Goal: Task Accomplishment & Management: Complete application form

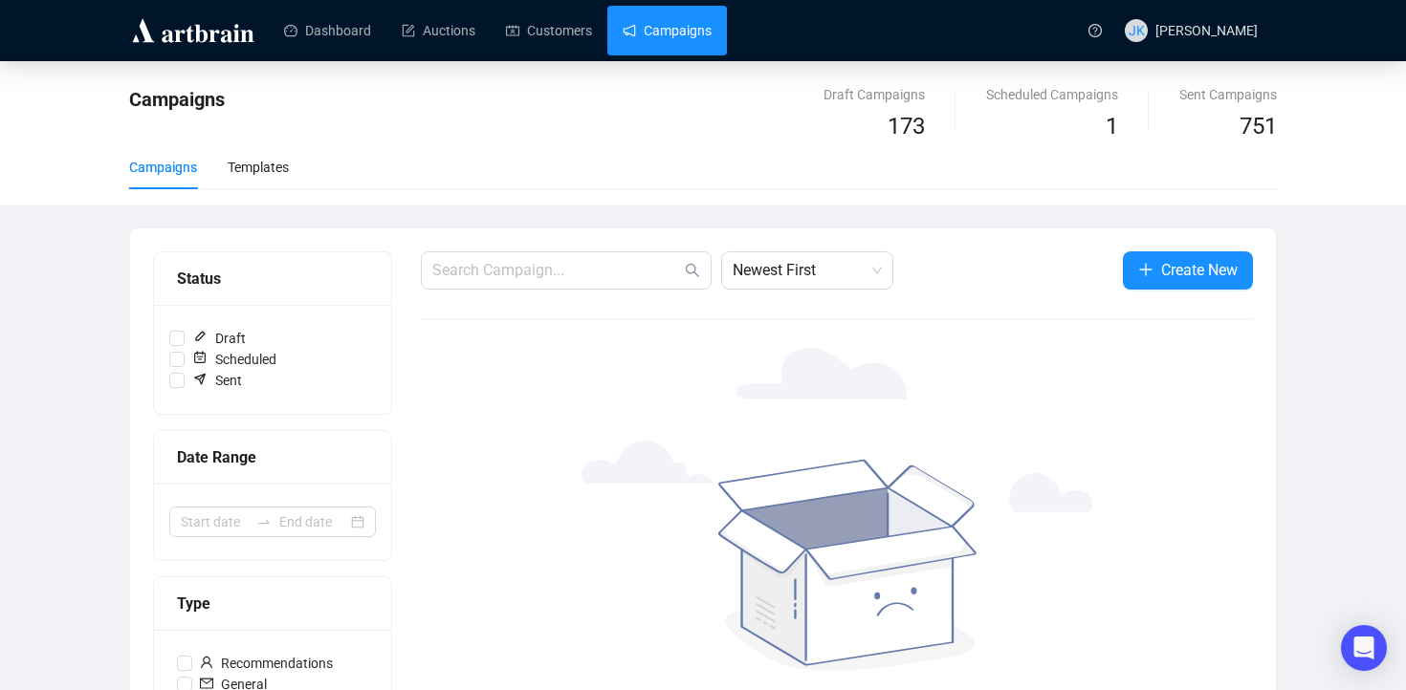
scroll to position [21, 0]
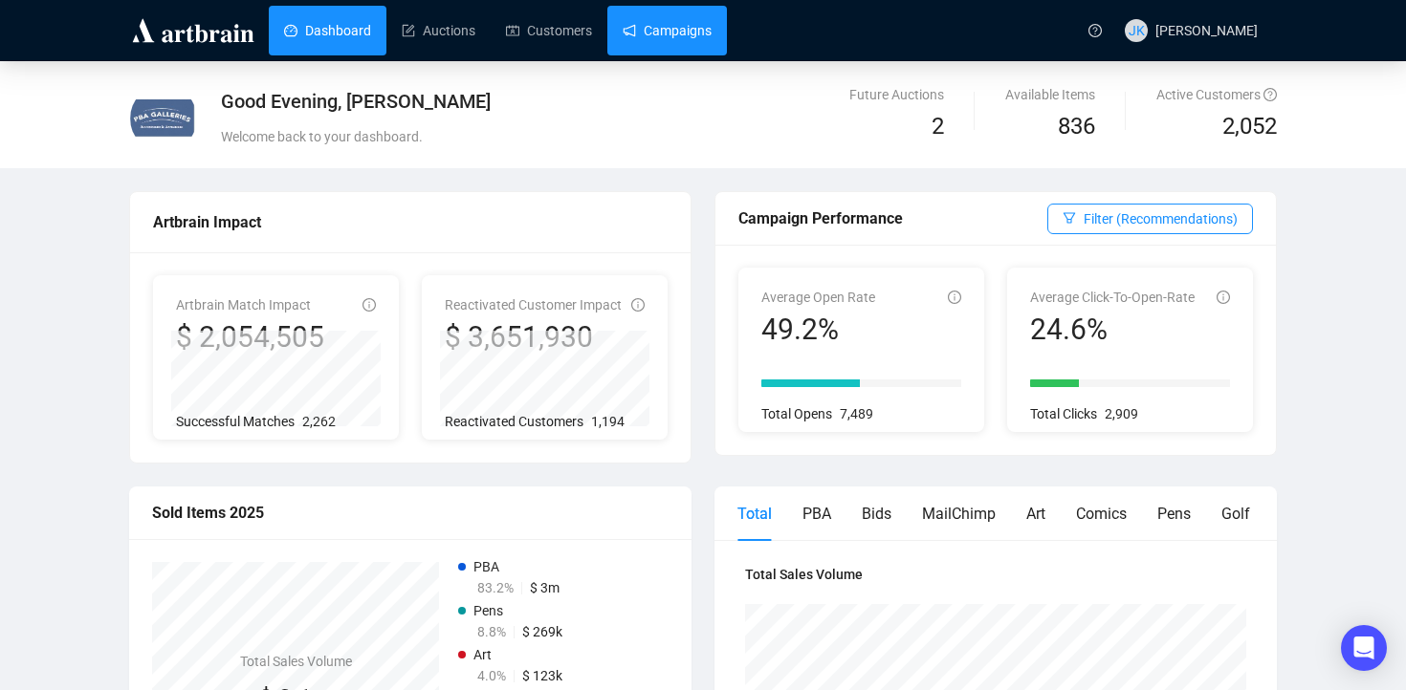
click at [654, 35] on link "Campaigns" at bounding box center [666, 31] width 89 height 50
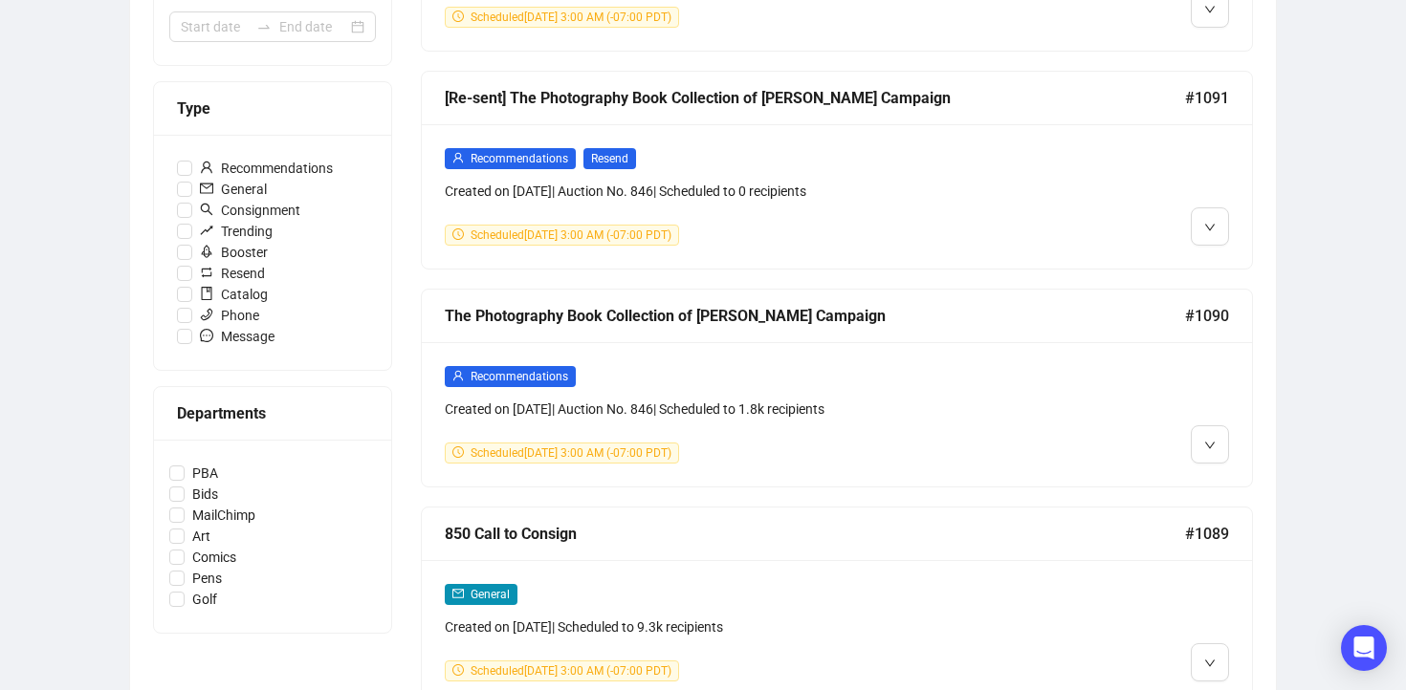
scroll to position [497, 0]
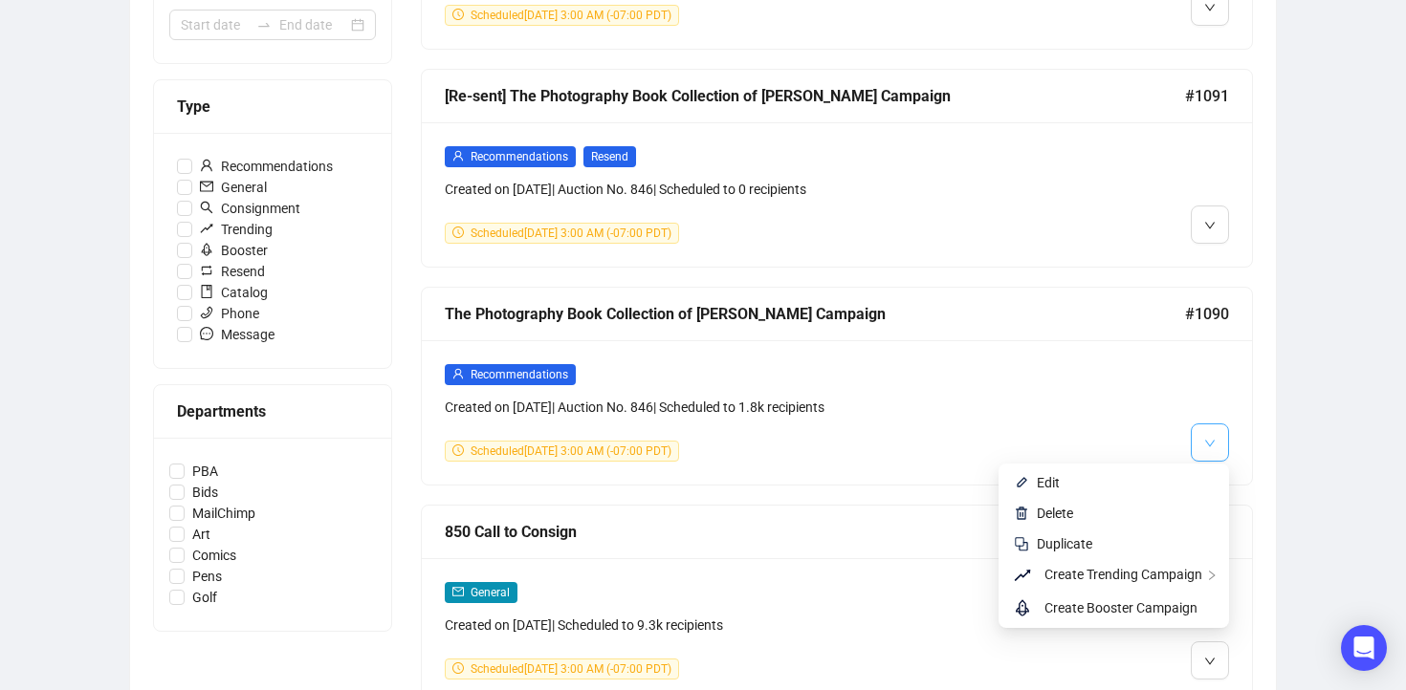
click at [1209, 440] on icon "down" at bounding box center [1209, 443] width 11 height 11
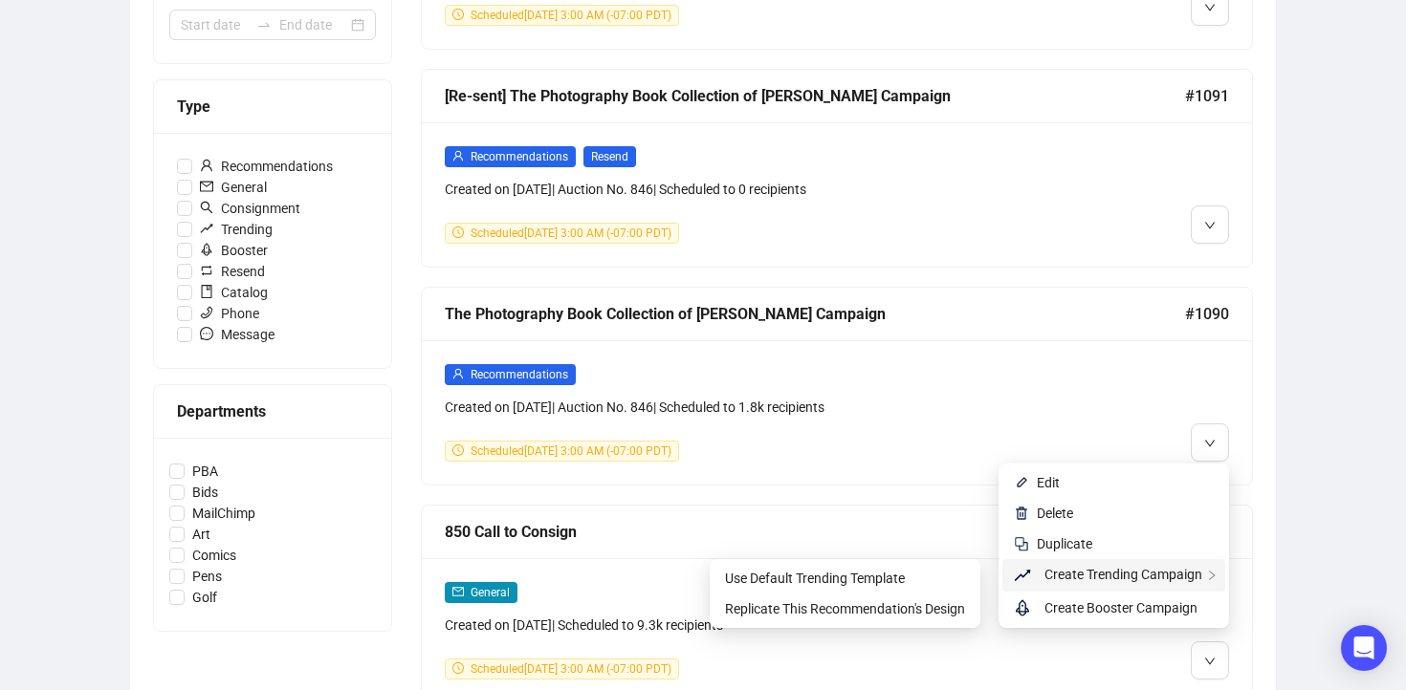
click at [1135, 580] on span "Create Trending Campaign" at bounding box center [1123, 574] width 158 height 15
click at [941, 582] on span "Use Default Trending Template" at bounding box center [845, 578] width 240 height 21
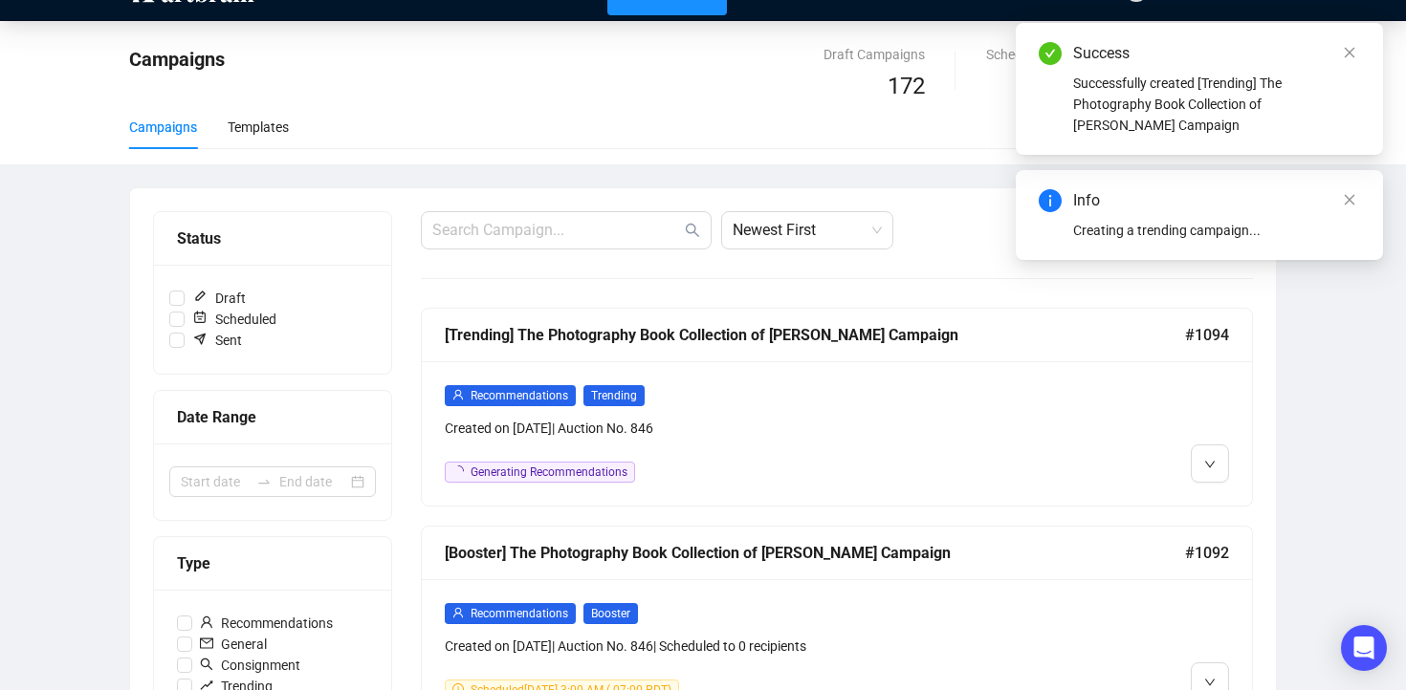
scroll to position [0, 0]
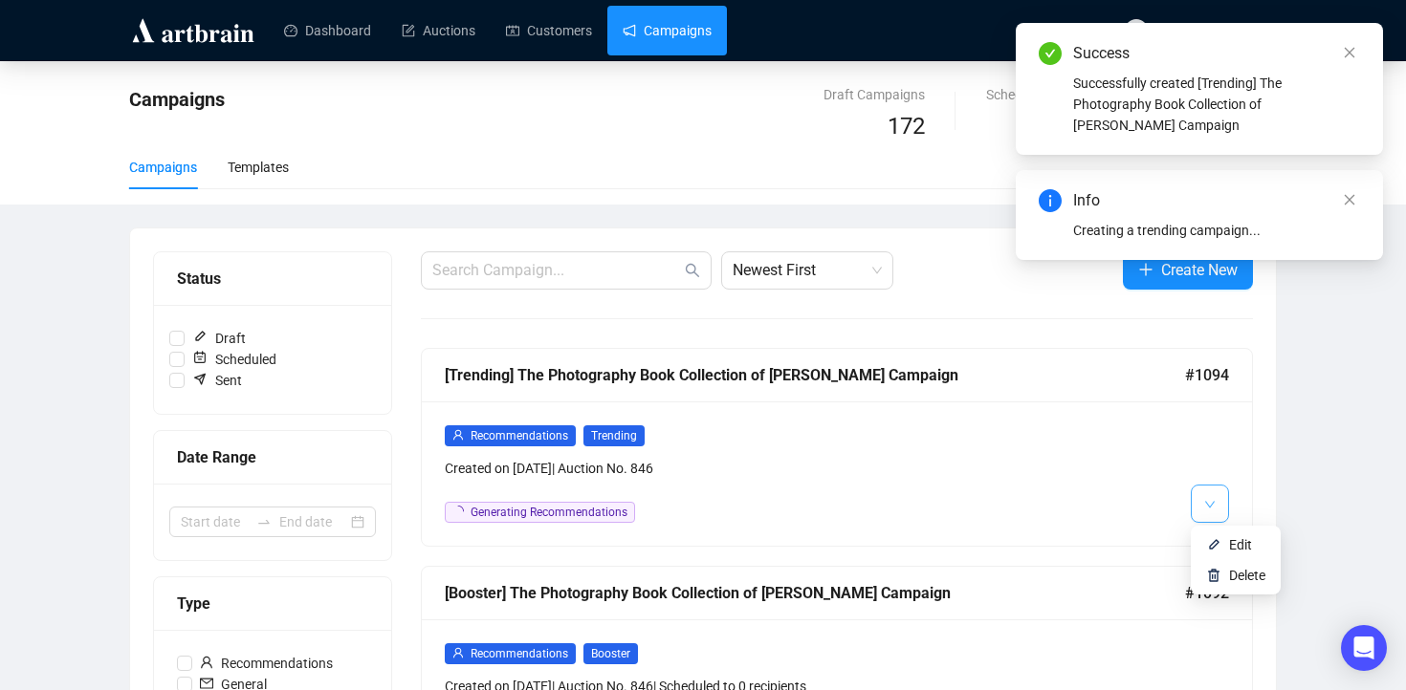
click at [1213, 509] on icon "down" at bounding box center [1209, 504] width 11 height 11
click at [1218, 546] on img at bounding box center [1213, 544] width 15 height 15
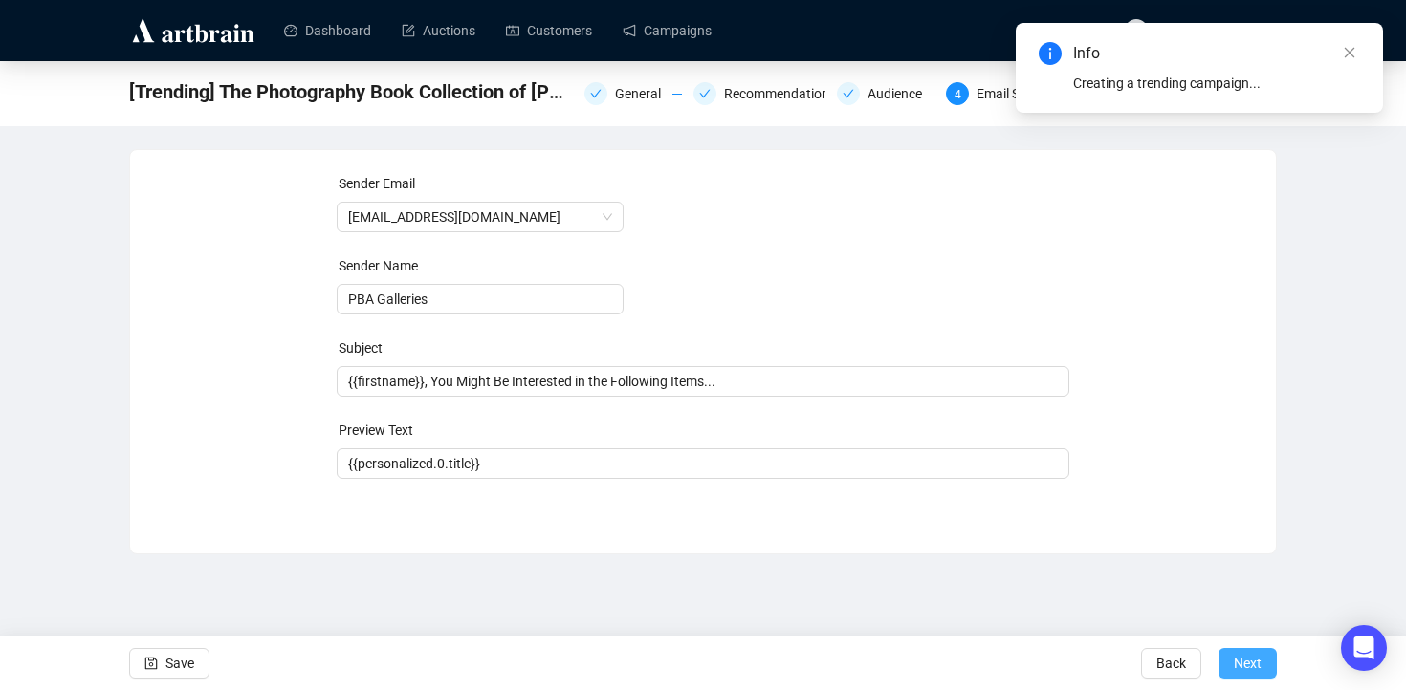
click at [1249, 650] on span "Next" at bounding box center [1247, 664] width 28 height 54
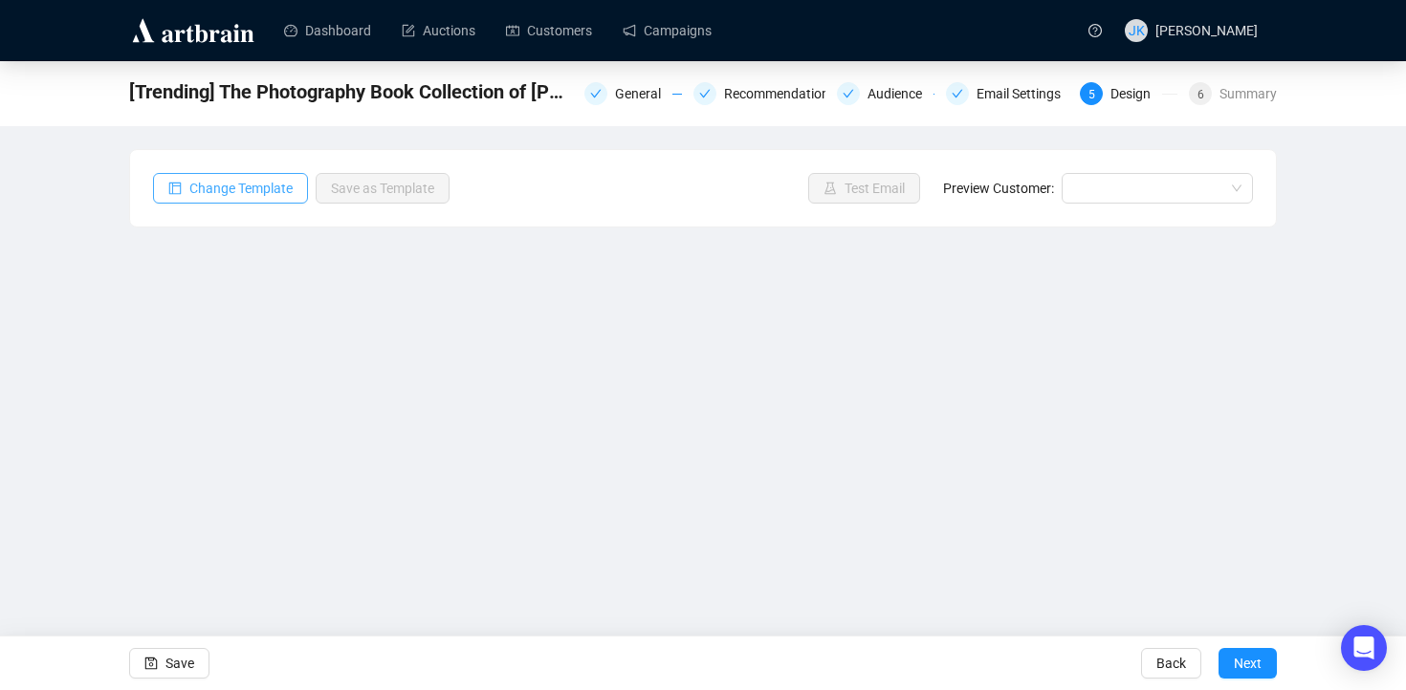
click at [286, 193] on span "Change Template" at bounding box center [240, 188] width 103 height 21
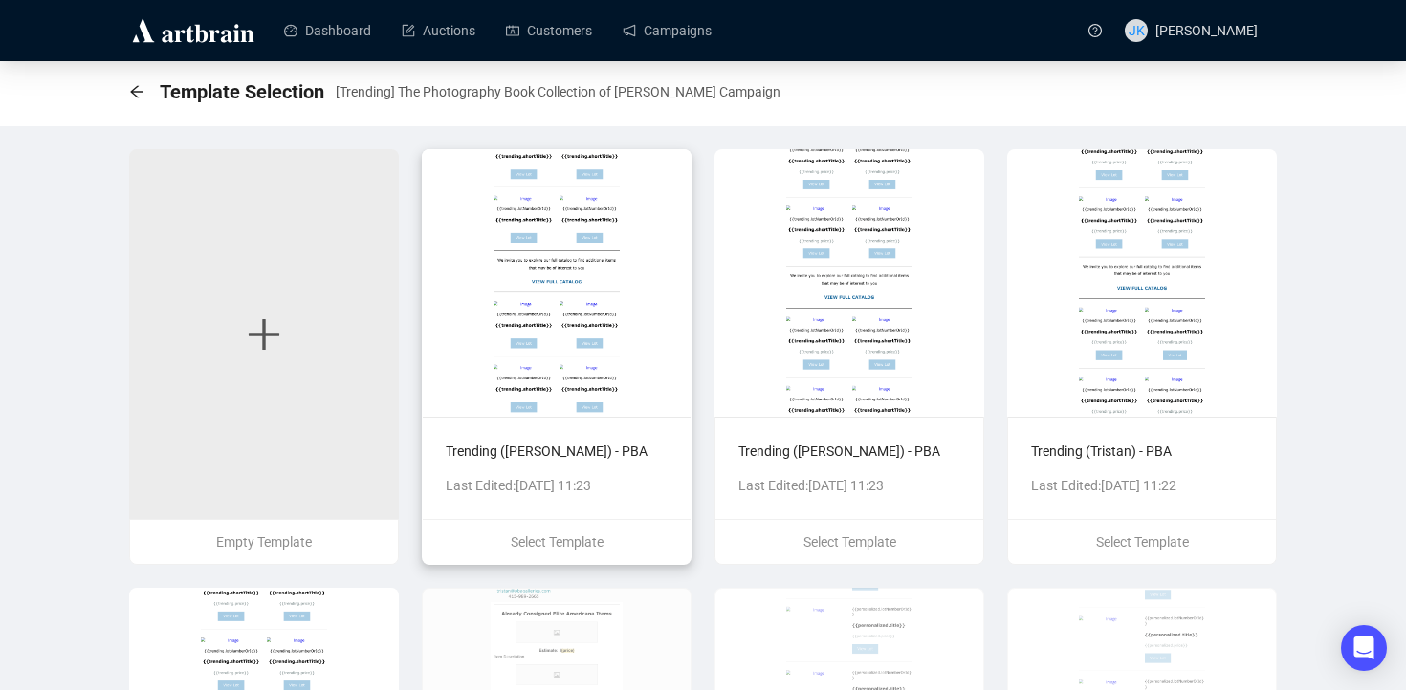
click at [572, 435] on div "Trending ([PERSON_NAME]) - PBA Last Edited: [DATE] 11:23" at bounding box center [557, 468] width 268 height 102
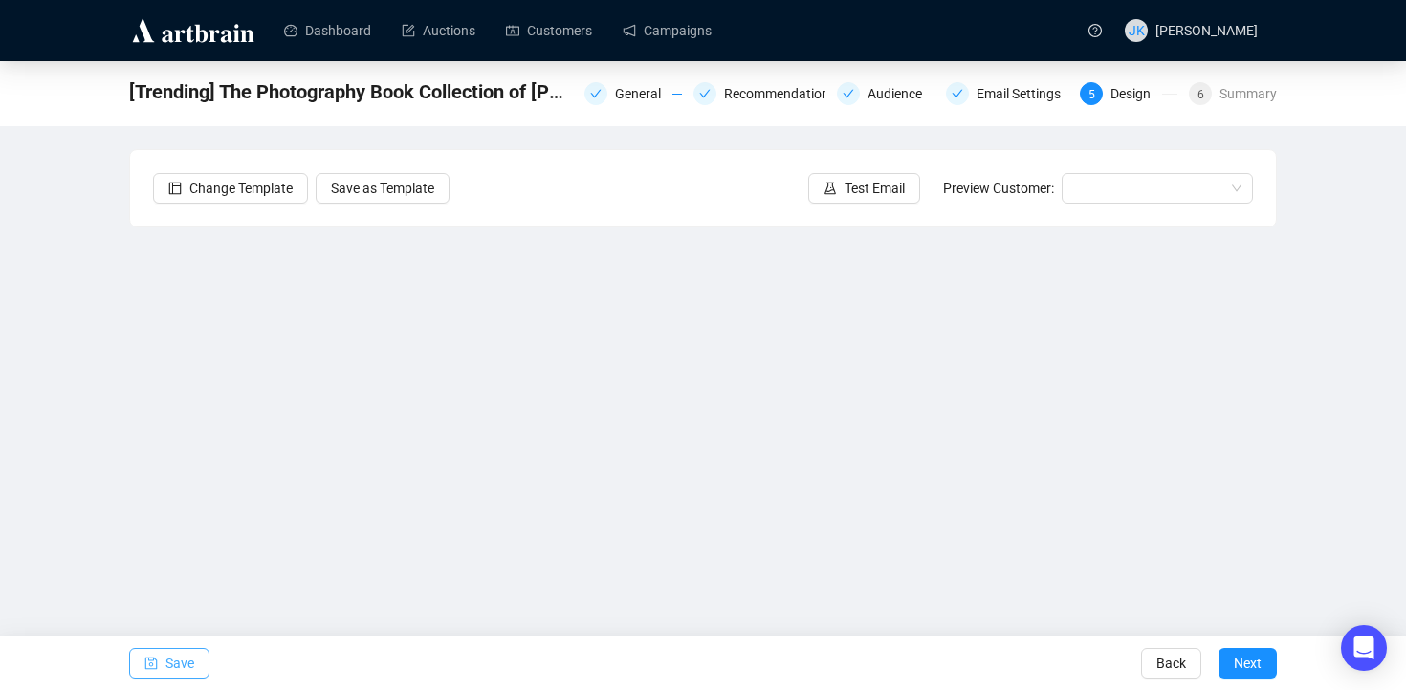
click at [162, 665] on button "Save" at bounding box center [169, 663] width 80 height 31
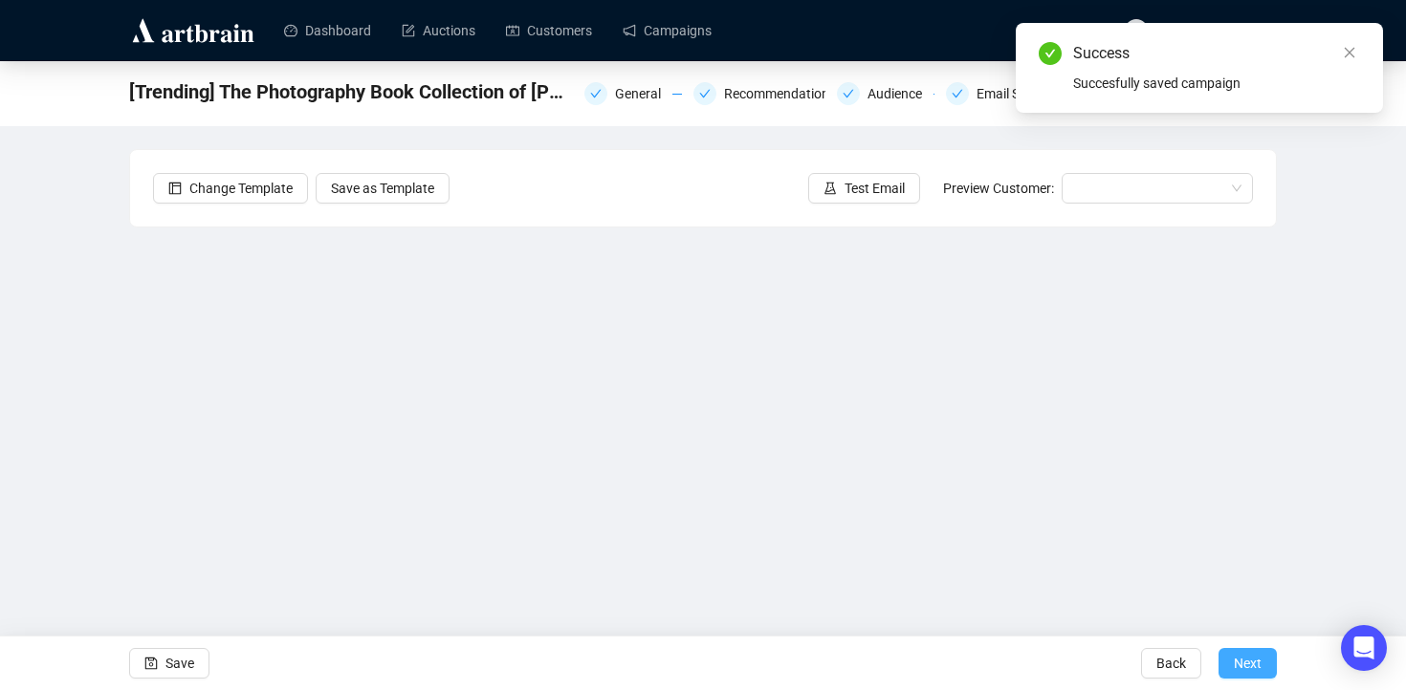
click at [1253, 661] on span "Next" at bounding box center [1247, 664] width 28 height 54
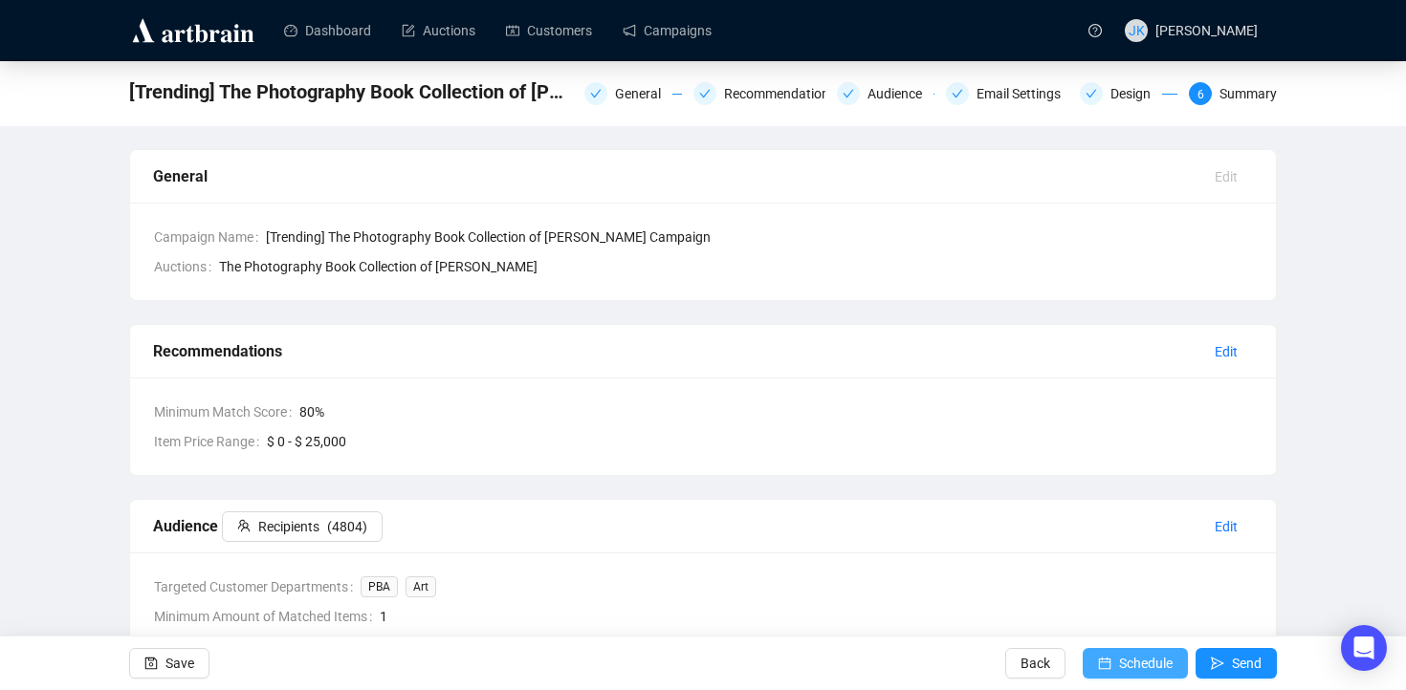
click at [1119, 658] on span "Schedule" at bounding box center [1146, 664] width 54 height 54
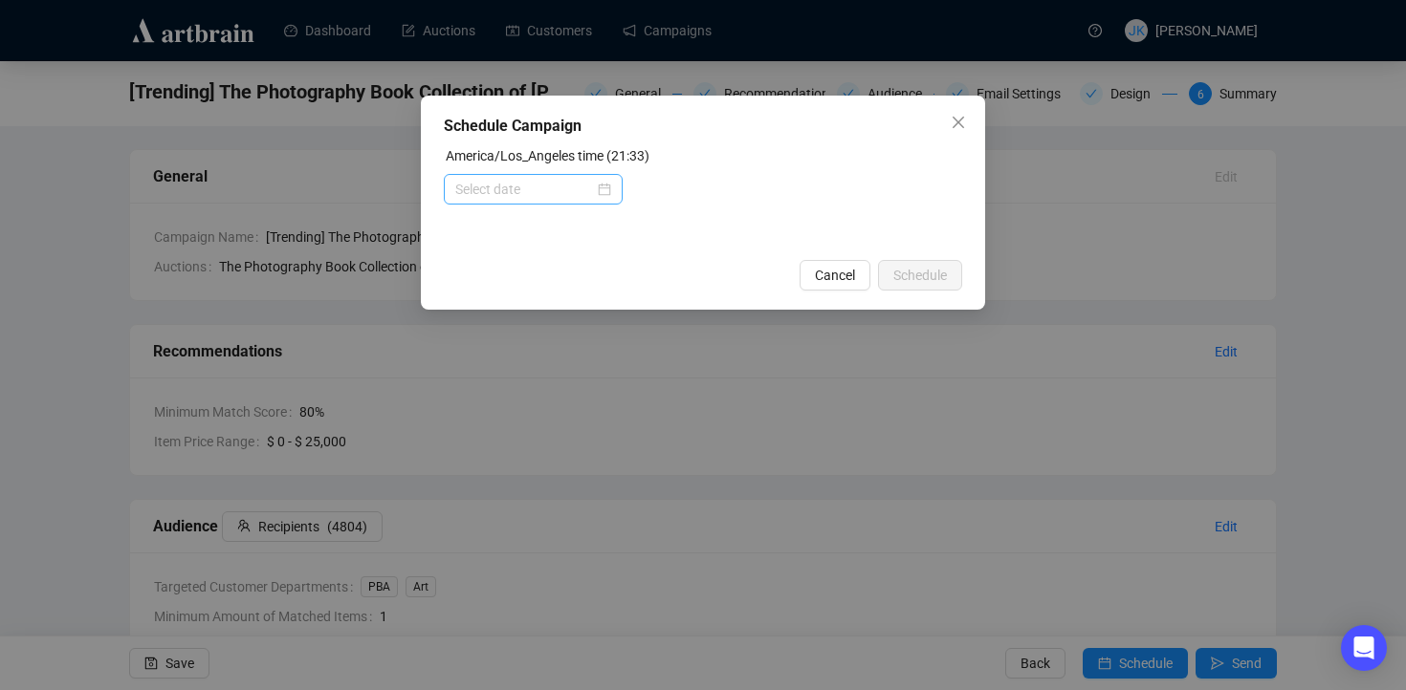
click at [601, 189] on div at bounding box center [533, 189] width 156 height 21
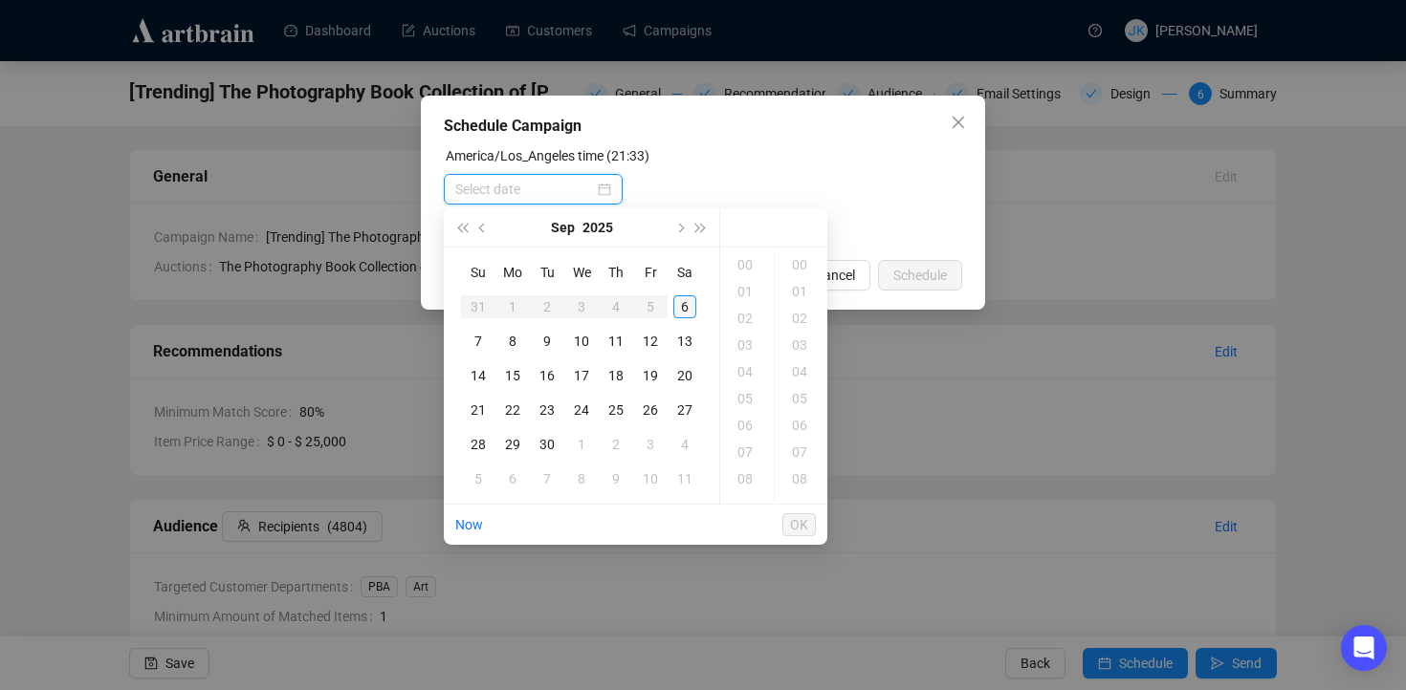
type input "[DATE] 00:00"
click at [472, 342] on div "7" at bounding box center [478, 341] width 23 height 23
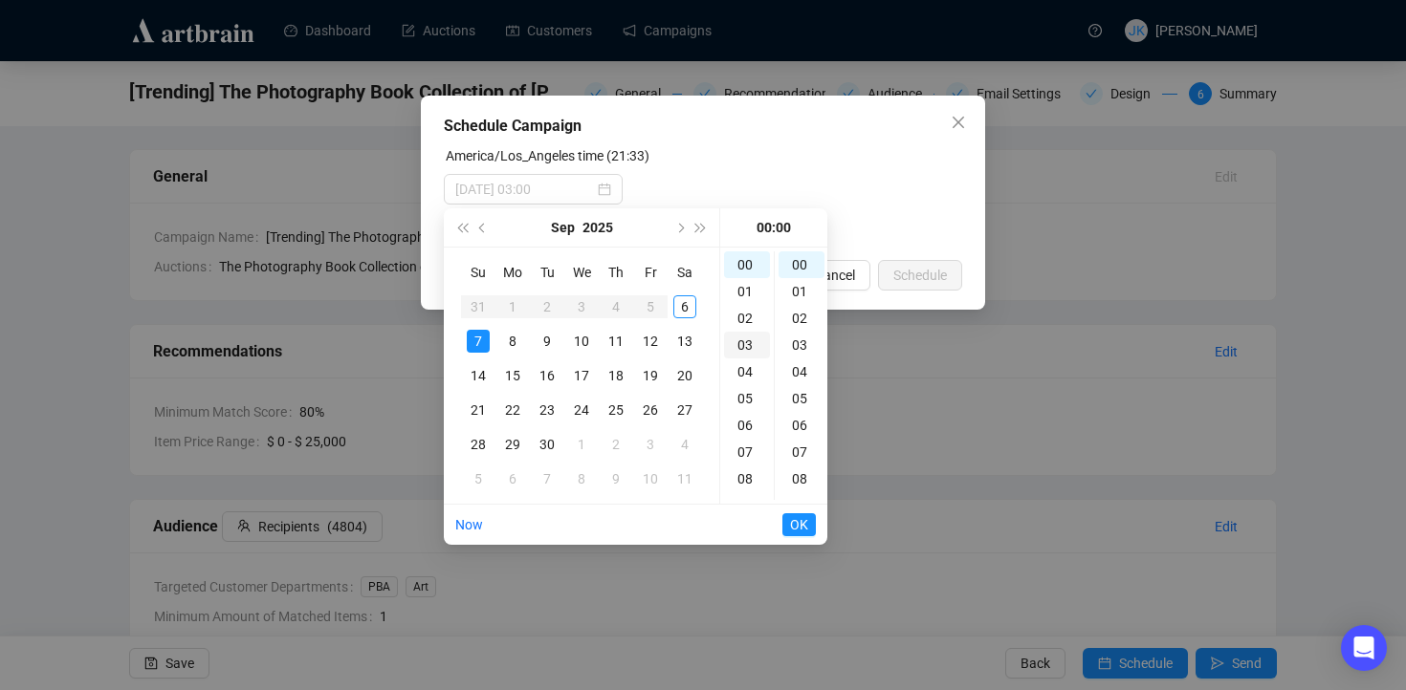
click at [756, 352] on div "03" at bounding box center [747, 345] width 46 height 27
type input "[DATE] 03:00"
click at [806, 516] on span "OK" at bounding box center [799, 525] width 18 height 36
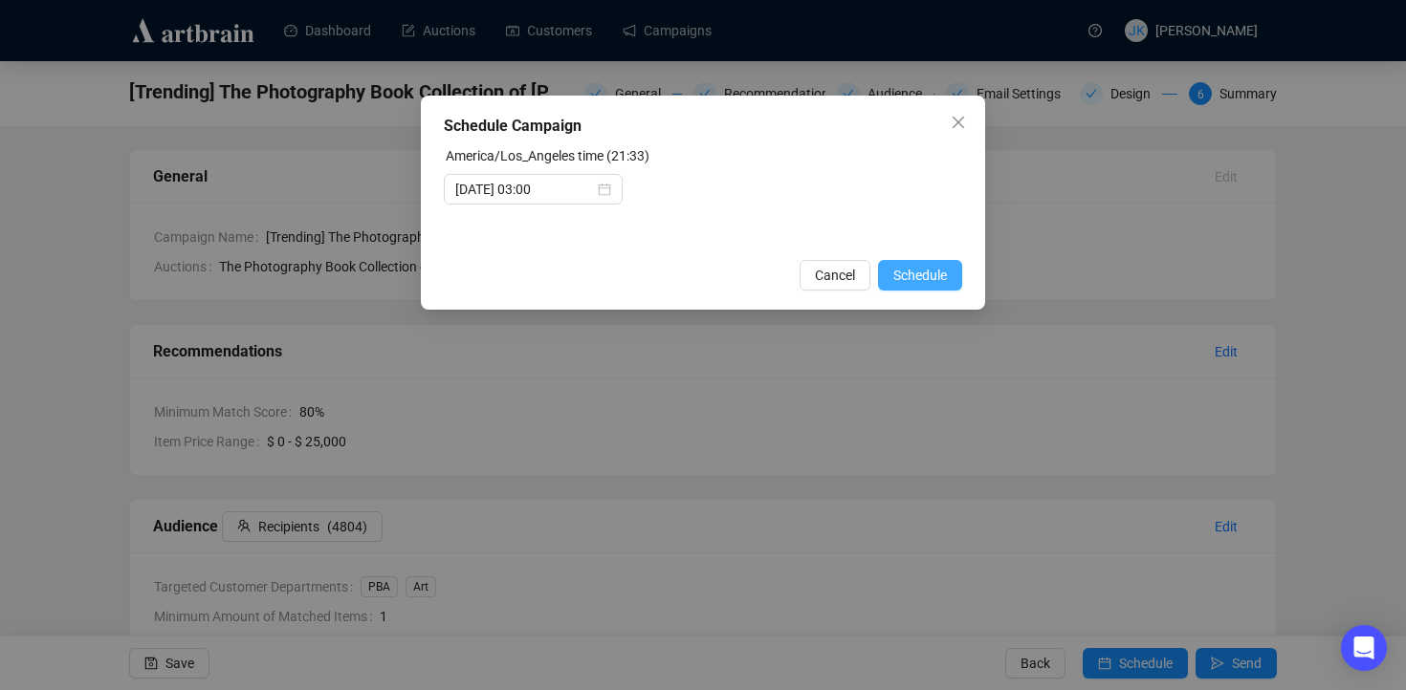
click at [926, 279] on span "Schedule" at bounding box center [920, 275] width 54 height 21
